Goal: Manage account settings

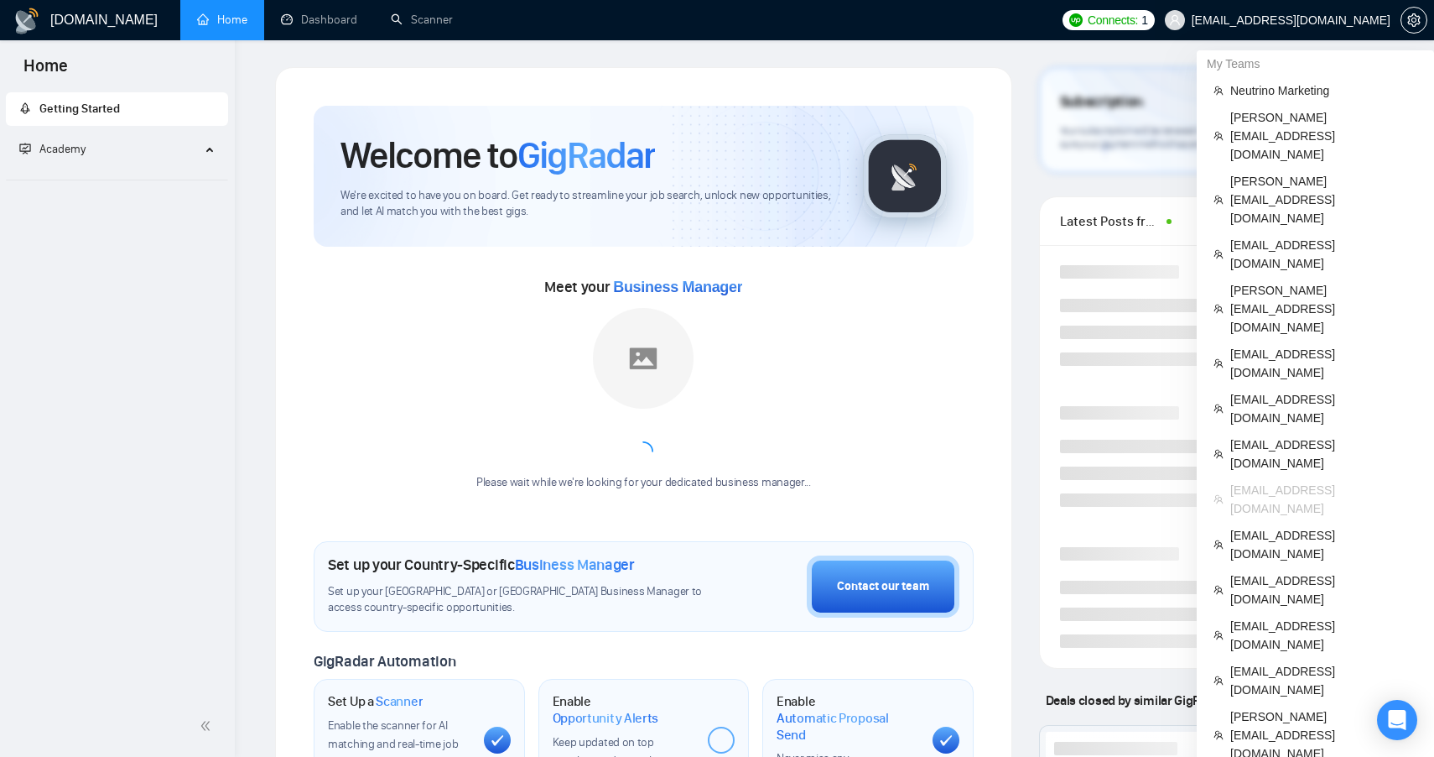
click at [1295, 20] on span "[EMAIL_ADDRESS][DOMAIN_NAME]" at bounding box center [1291, 20] width 199 height 0
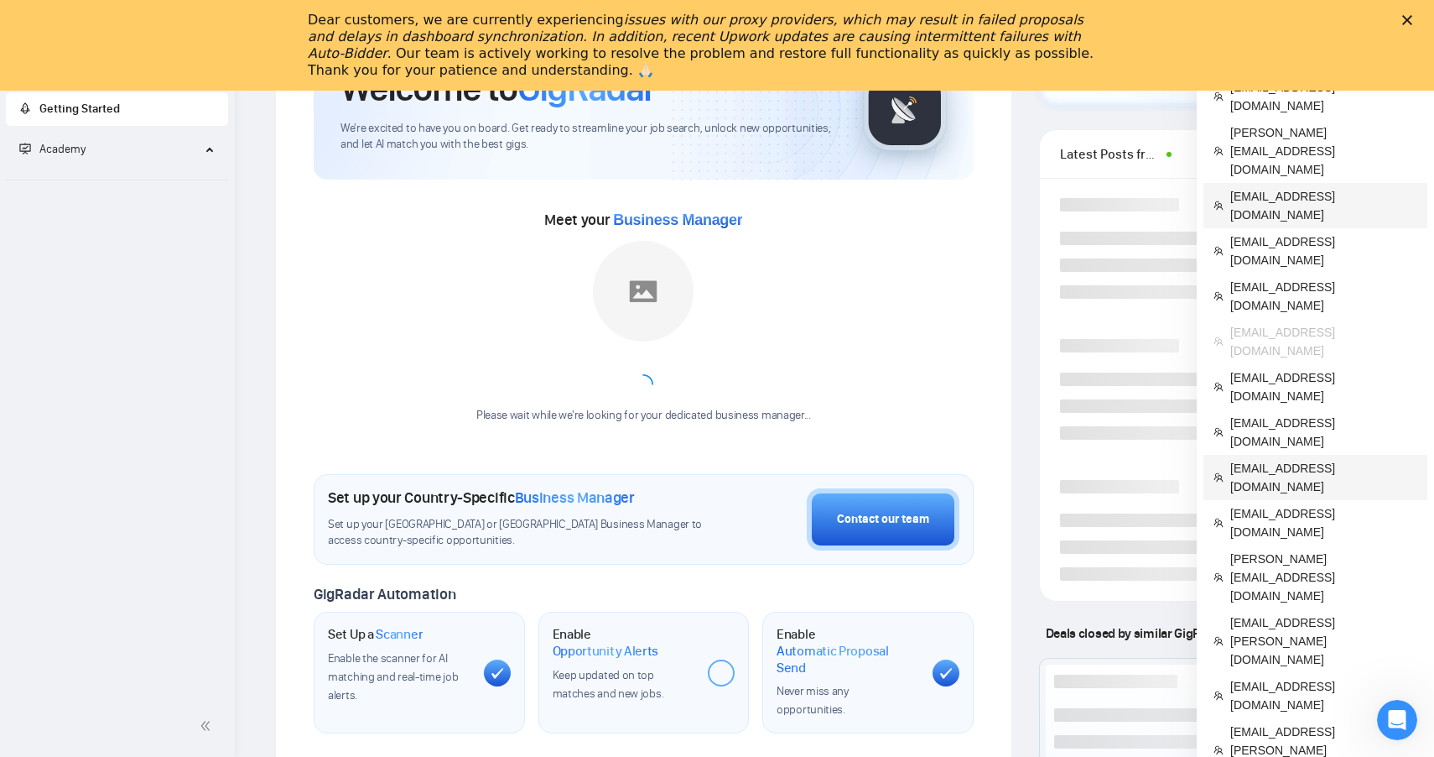
scroll to position [291, 0]
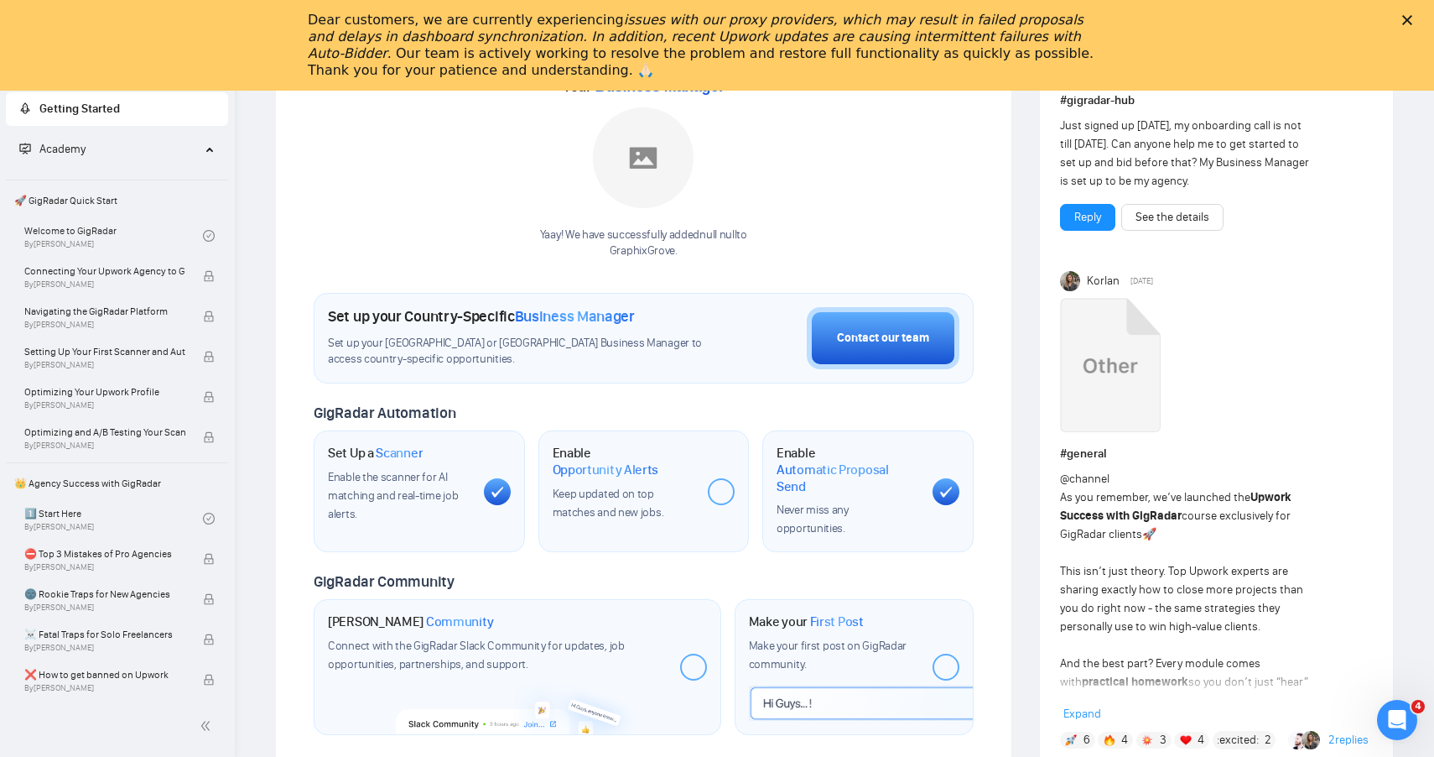
click at [1404, 23] on polygon "Close" at bounding box center [1407, 20] width 10 height 10
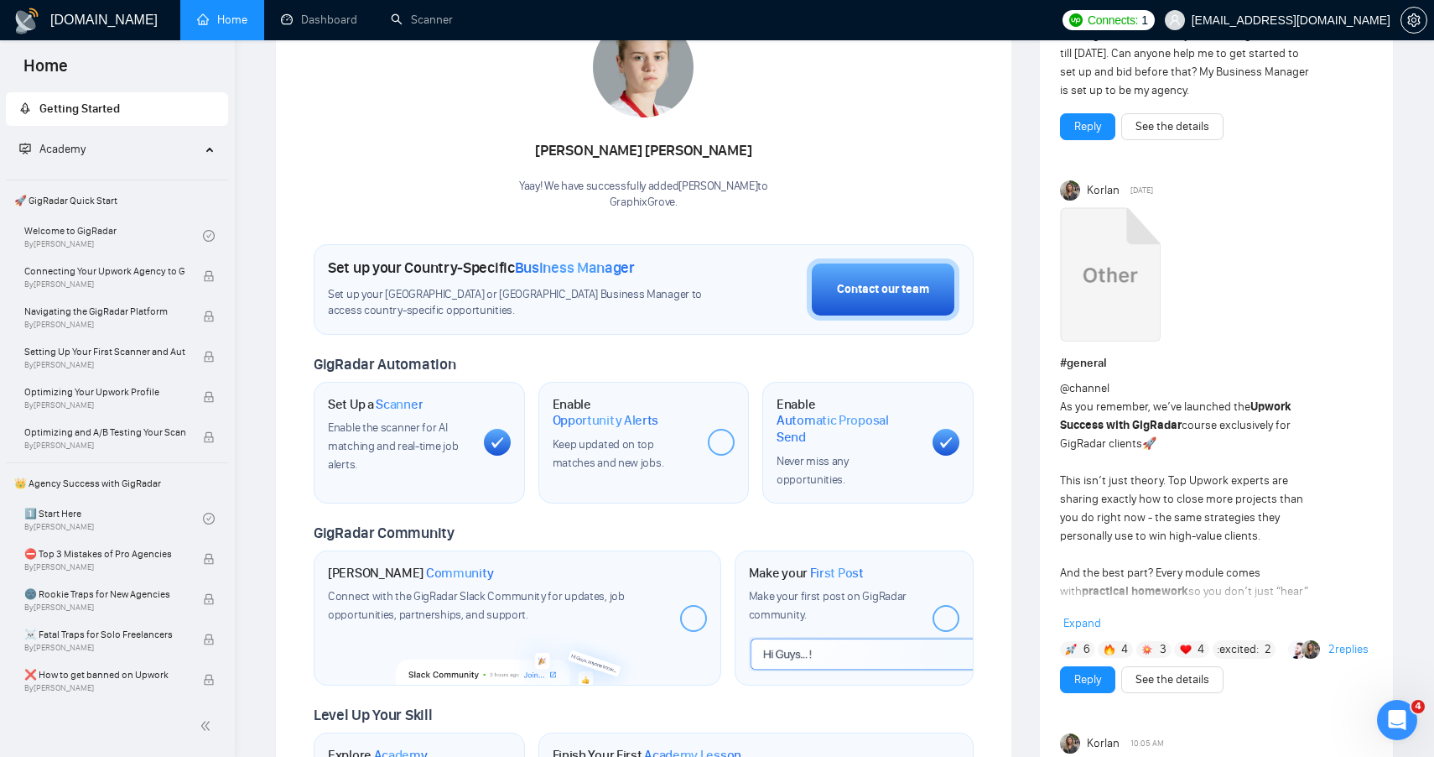
click at [1362, 10] on span "[EMAIL_ADDRESS][DOMAIN_NAME]" at bounding box center [1278, 20] width 246 height 54
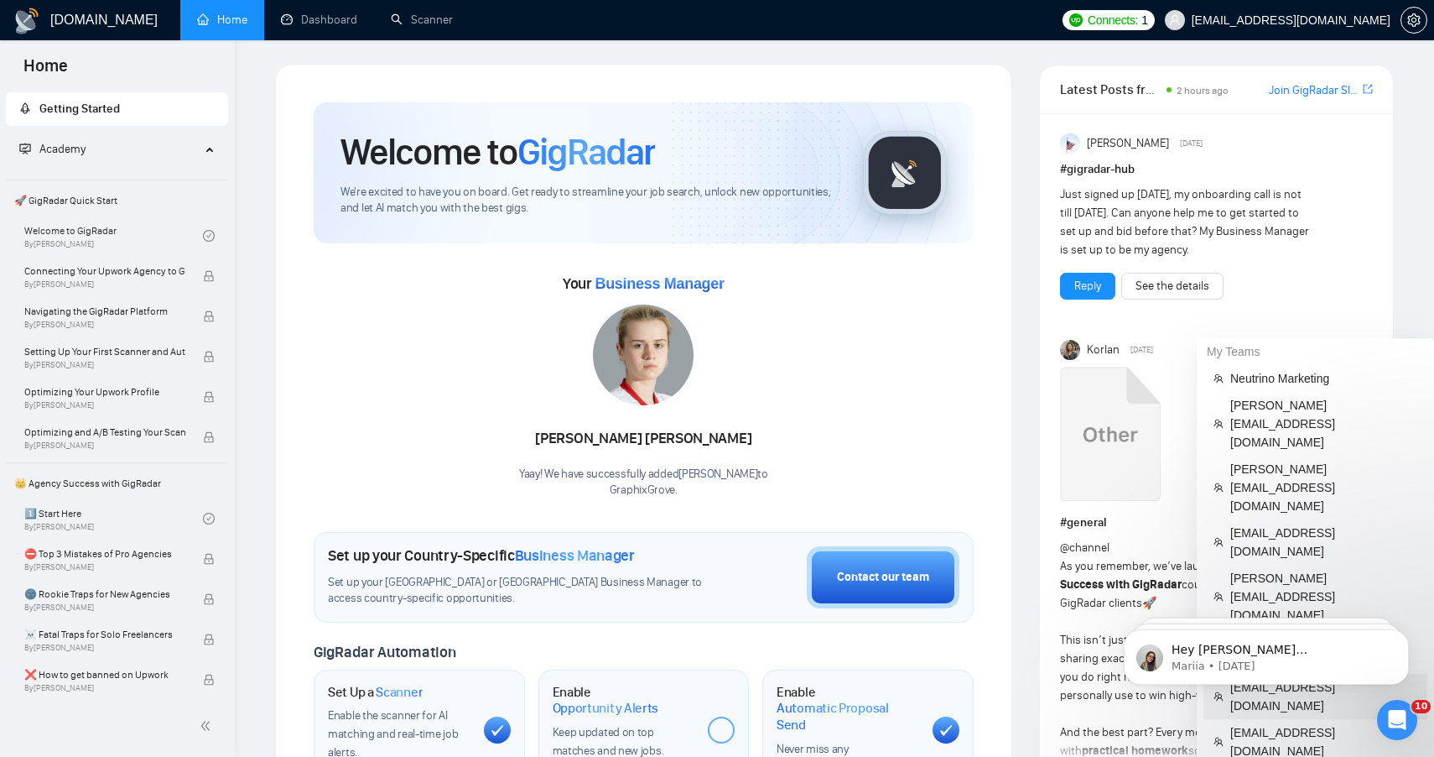
scroll to position [0, 0]
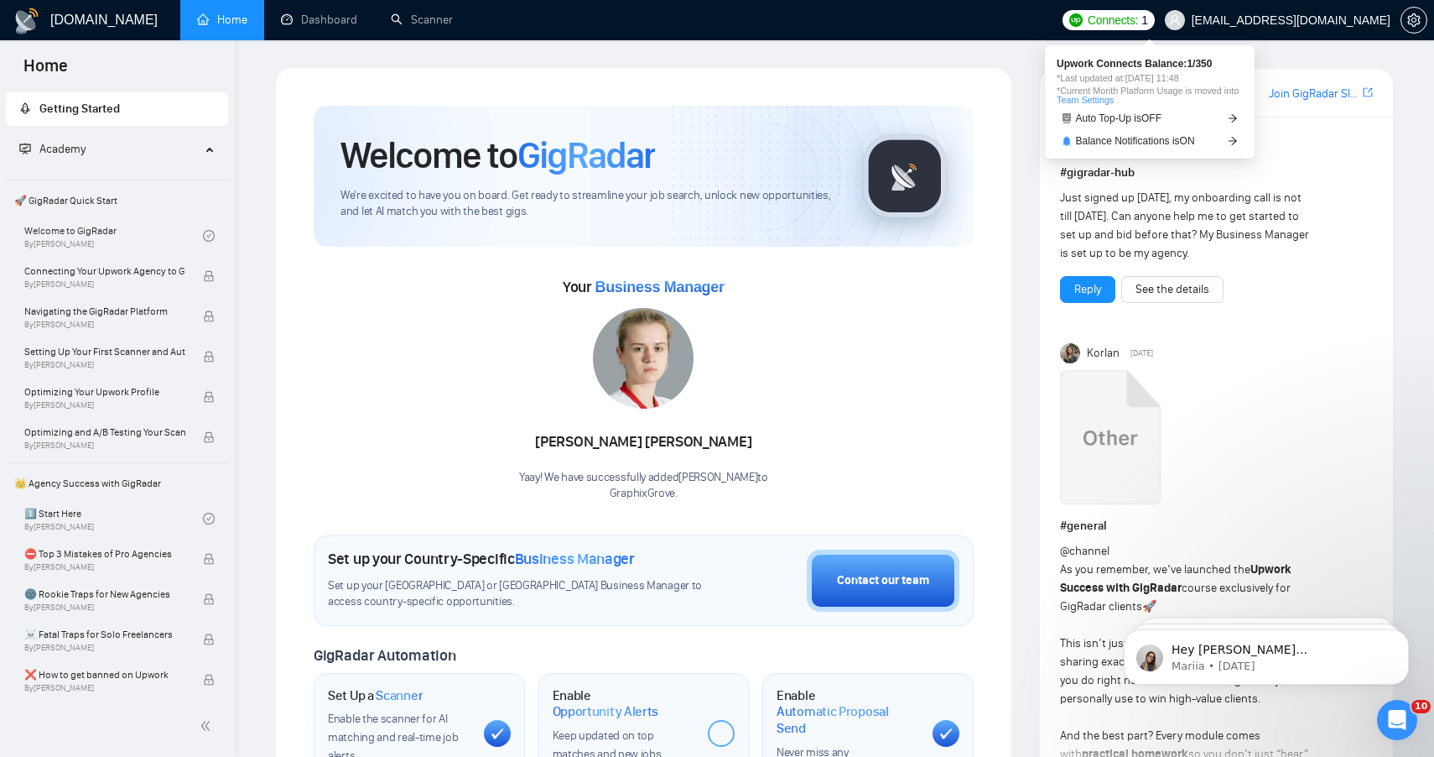
click at [1250, 20] on span "[EMAIL_ADDRESS][DOMAIN_NAME]" at bounding box center [1291, 20] width 199 height 0
click at [1349, 20] on span "[EMAIL_ADDRESS][DOMAIN_NAME]" at bounding box center [1291, 20] width 199 height 0
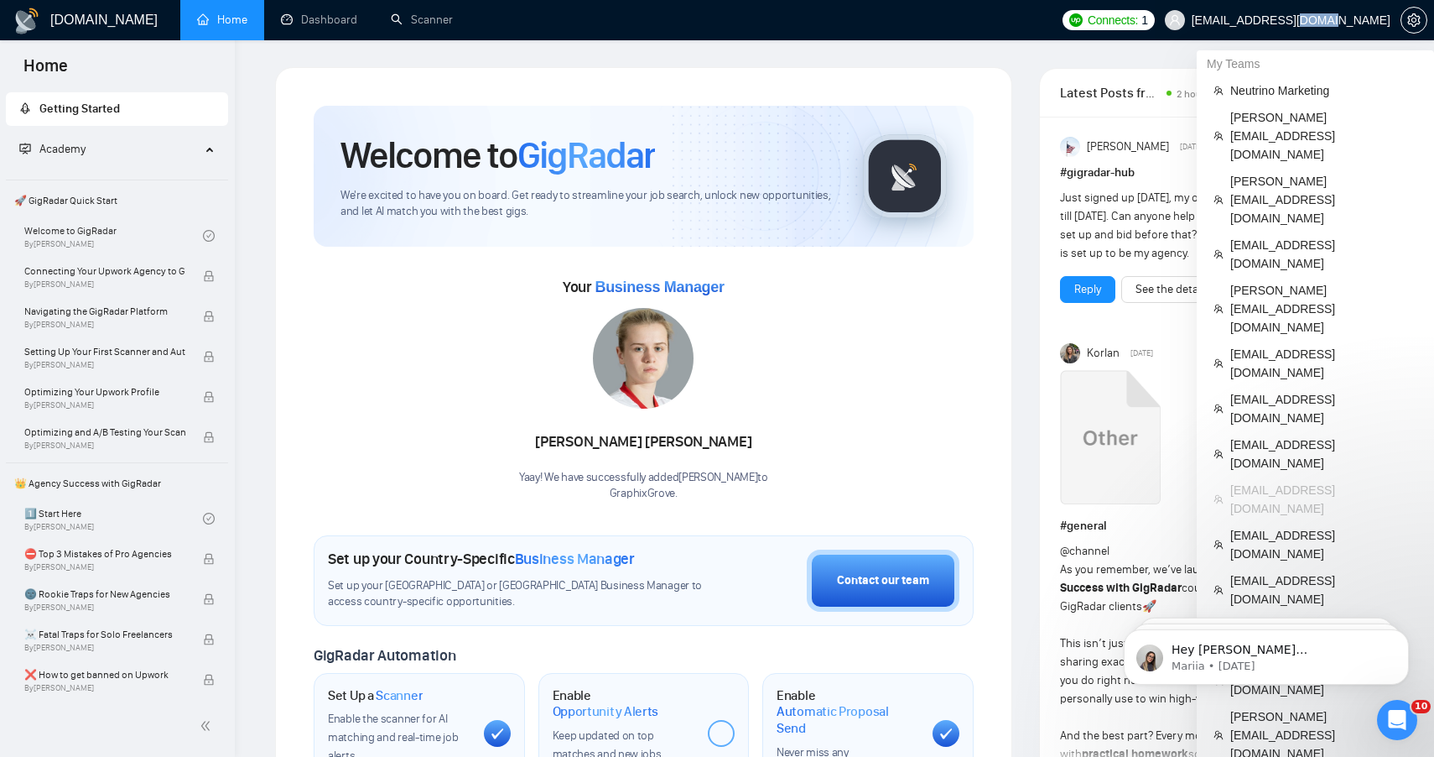
click at [1349, 20] on span "[EMAIL_ADDRESS][DOMAIN_NAME]" at bounding box center [1291, 20] width 199 height 0
click at [1261, 28] on span "[EMAIL_ADDRESS][DOMAIN_NAME]" at bounding box center [1278, 20] width 246 height 54
